Goal: Obtain resource: Obtain resource

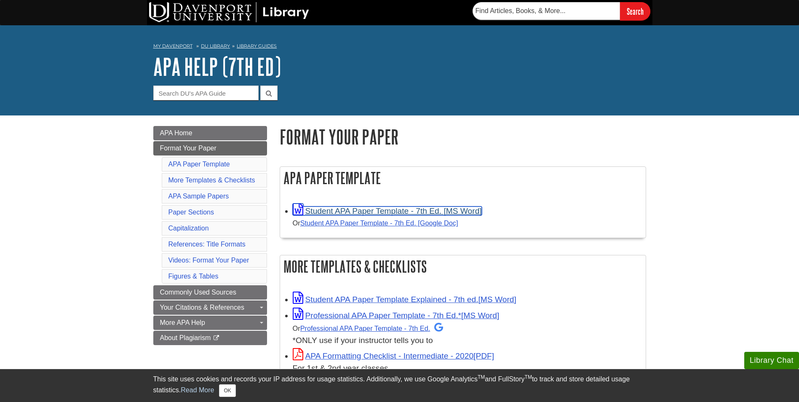
click at [396, 210] on link "Student APA Paper Template - 7th Ed. [MS Word]" at bounding box center [387, 210] width 189 height 9
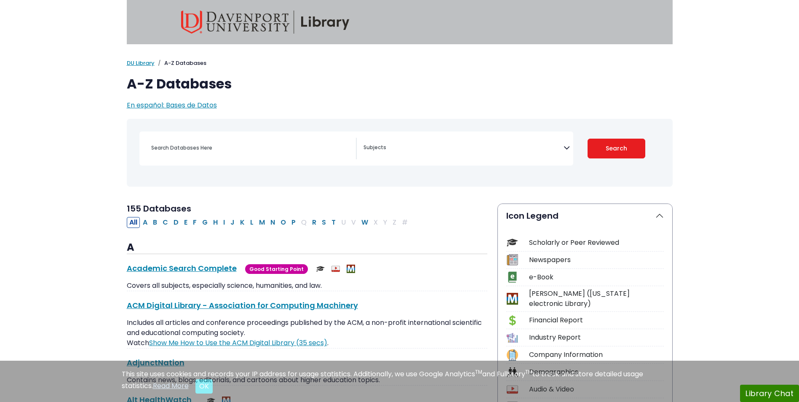
select select "Database Subject Filter"
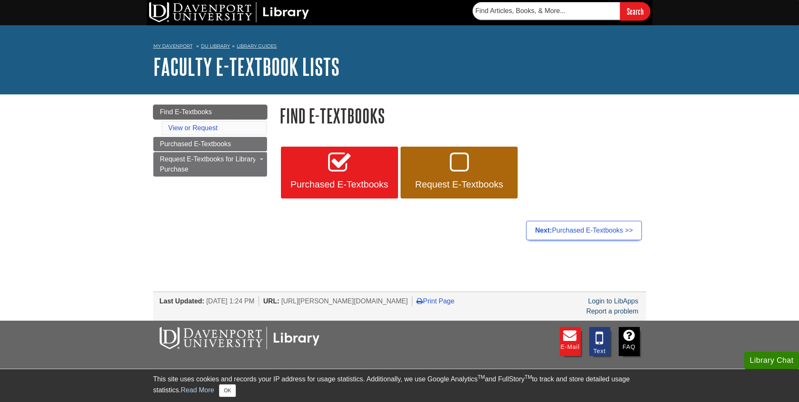
click at [219, 110] on link "Find E-Textbooks" at bounding box center [210, 112] width 114 height 14
paste input "School, Family, and Community Partnerships : Your Handbook for Action Author: J…"
type input "School, Family, and Community Partnerships : Your Handbook for Action Author: J…"
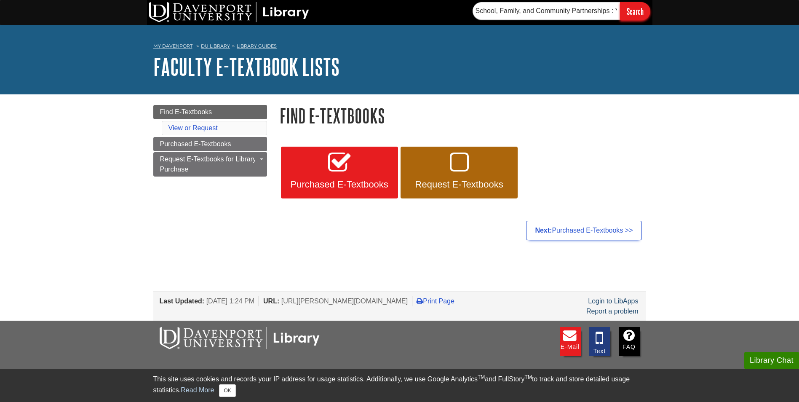
click at [637, 11] on input "Search" at bounding box center [635, 11] width 30 height 18
